Goal: Navigation & Orientation: Find specific page/section

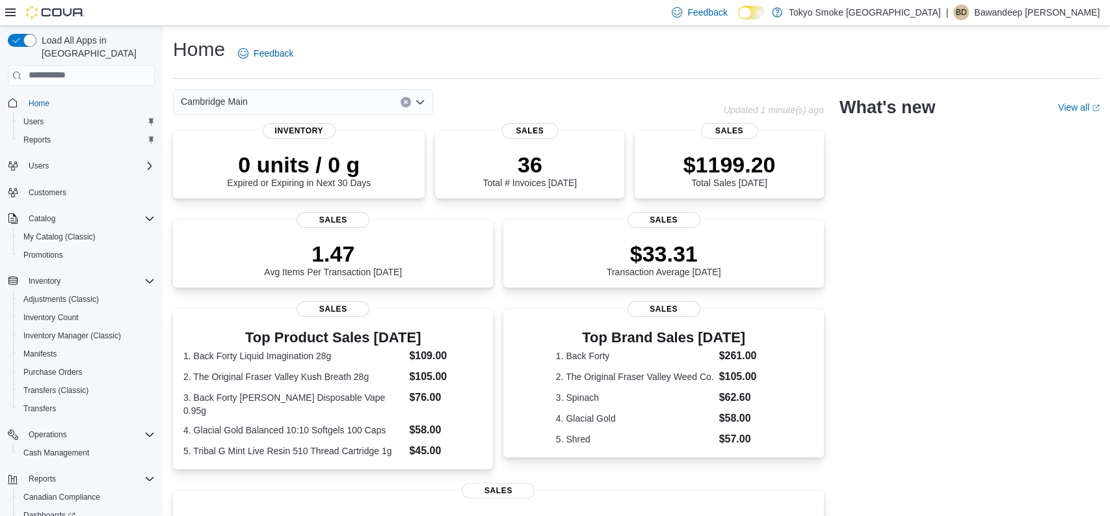
click at [663, 79] on div "Home Feedback Cambridge Main Updated 1 minute(s) ago 0 units / 0 g Expired or E…" at bounding box center [636, 397] width 947 height 743
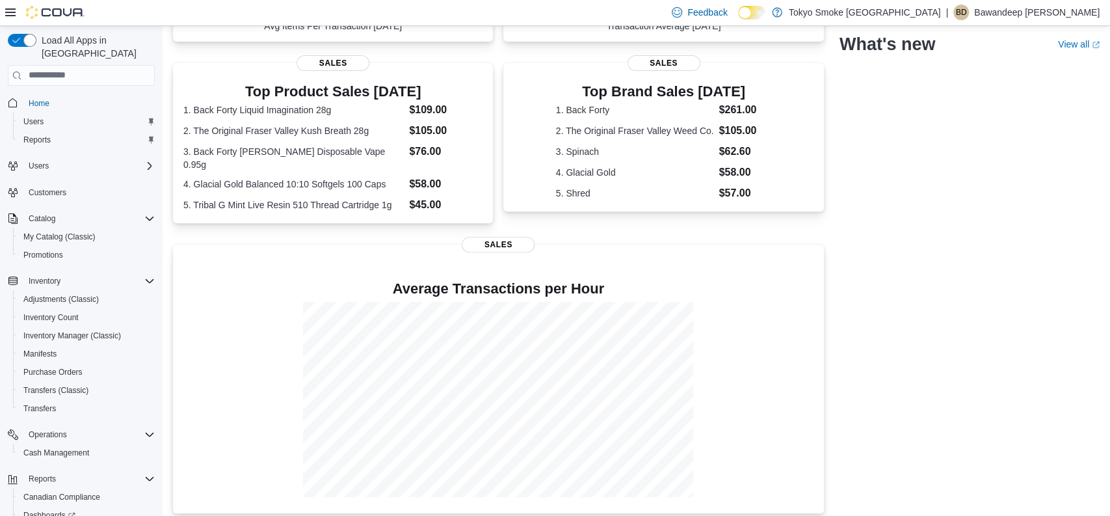
scroll to position [267, 0]
